Goal: Transaction & Acquisition: Purchase product/service

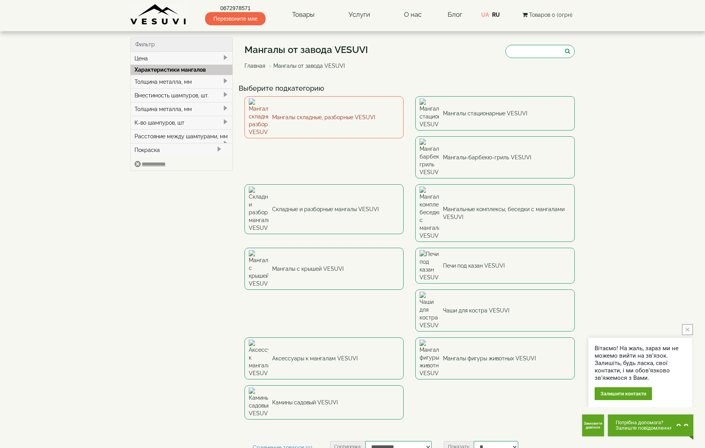
click at [367, 112] on link "Мангалы складные, разборные VESUVI" at bounding box center [323, 117] width 159 height 42
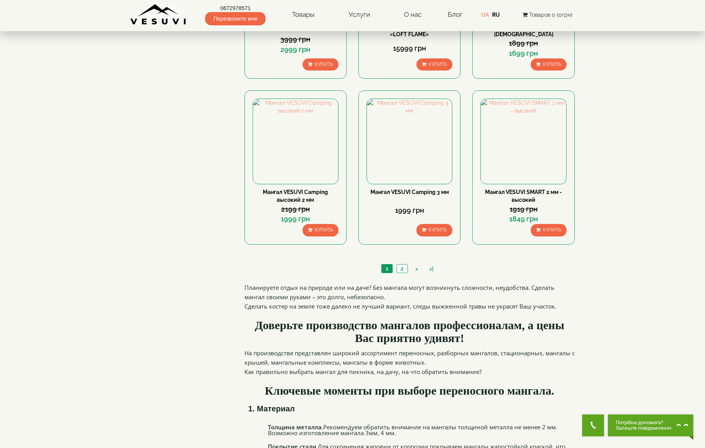
scroll to position [695, 0]
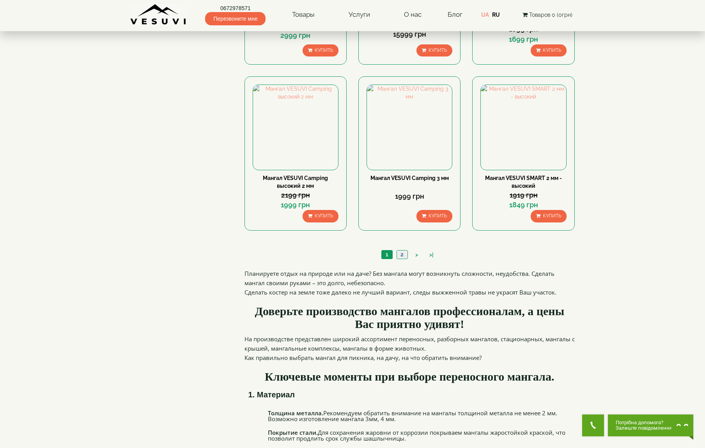
click at [399, 255] on link "2" at bounding box center [401, 255] width 11 height 8
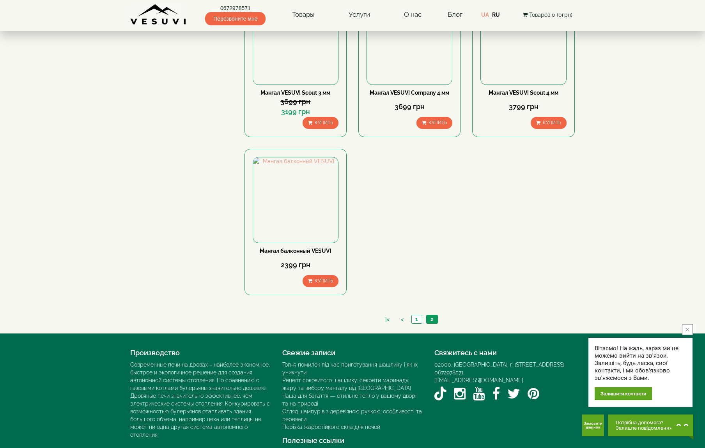
scroll to position [460, 0]
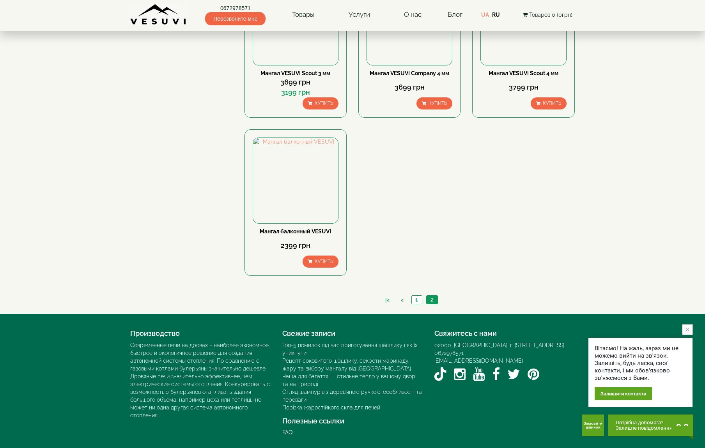
click at [525, 344] on div "[STREET_ADDRESS]" at bounding box center [504, 345] width 140 height 8
click at [532, 344] on div "[STREET_ADDRESS]" at bounding box center [504, 345] width 140 height 8
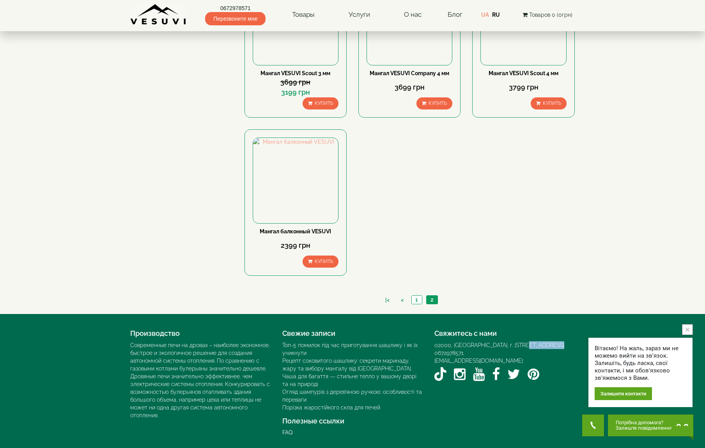
click at [560, 345] on div "[STREET_ADDRESS]" at bounding box center [504, 345] width 140 height 8
